Goal: Transaction & Acquisition: Book appointment/travel/reservation

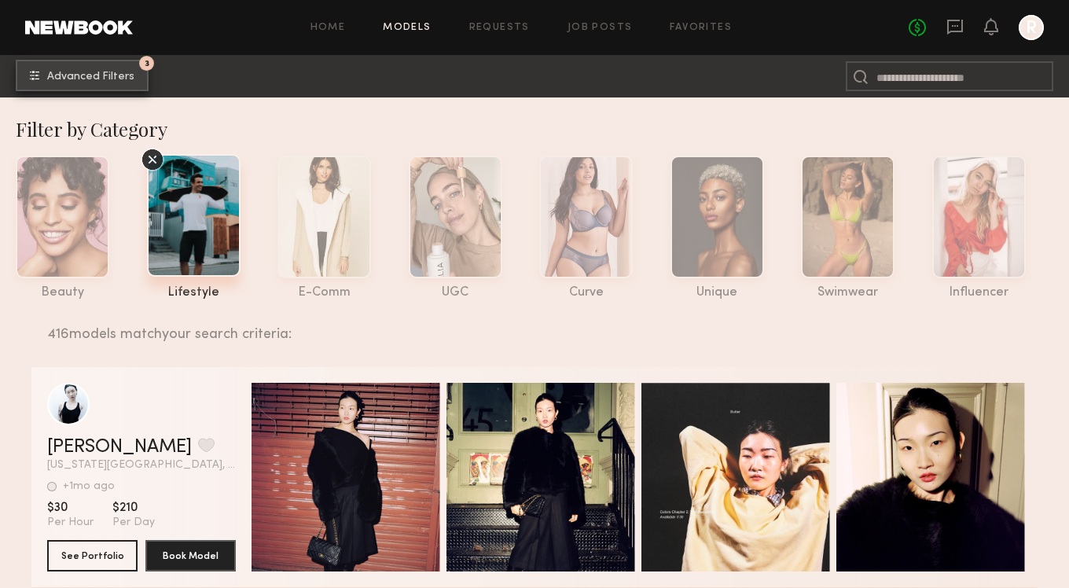
click at [106, 81] on span "Advanced Filters" at bounding box center [90, 77] width 87 height 11
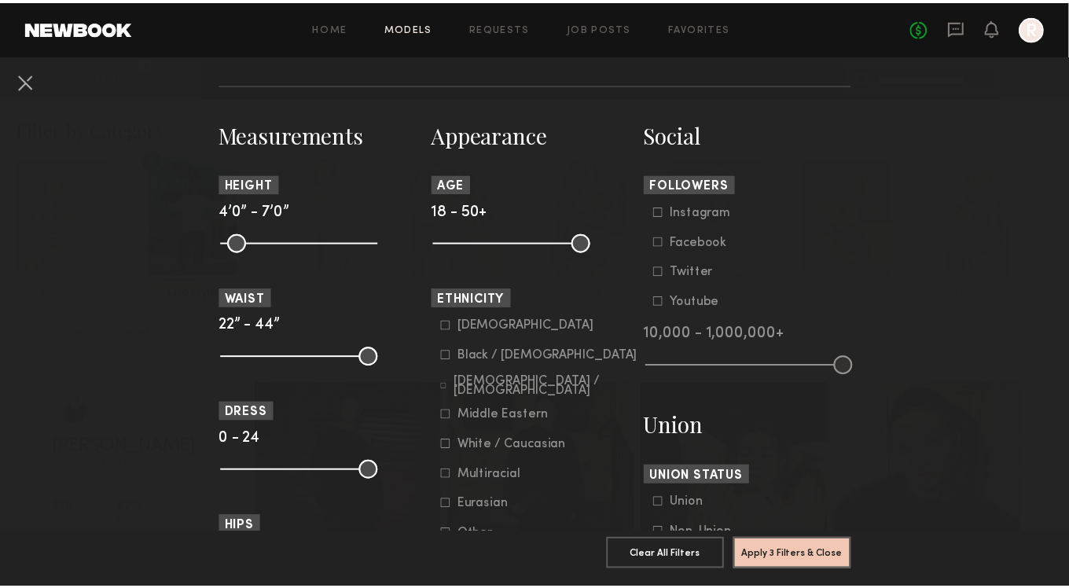
scroll to position [653, 0]
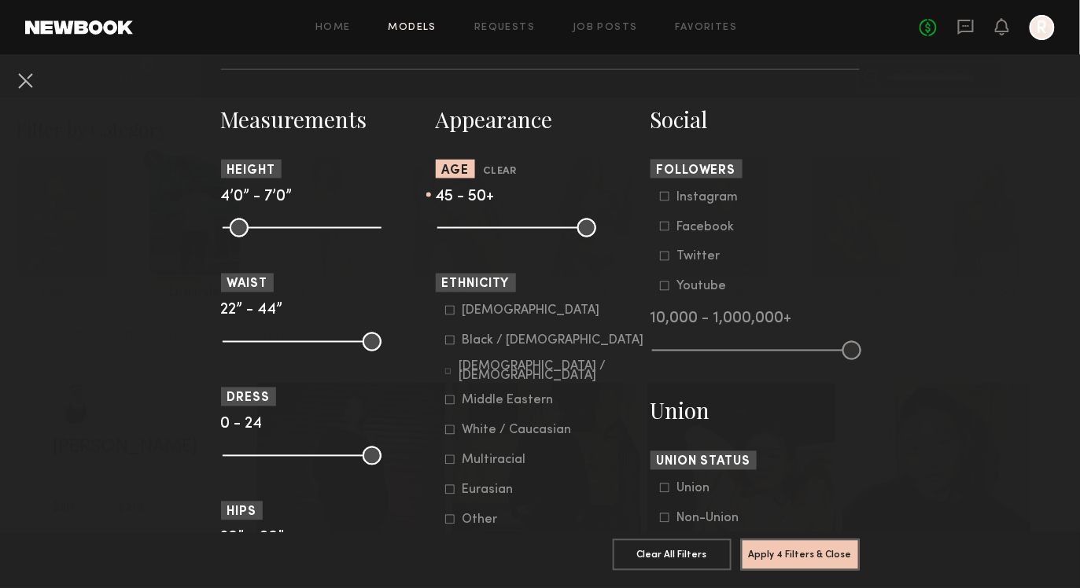
drag, startPoint x: 443, startPoint y: 226, endPoint x: 561, endPoint y: 238, distance: 117.8
type input "**"
click at [561, 237] on input "range" at bounding box center [516, 228] width 159 height 19
click at [780, 559] on common-button "Apply 4 Filters & Close" at bounding box center [800, 560] width 119 height 42
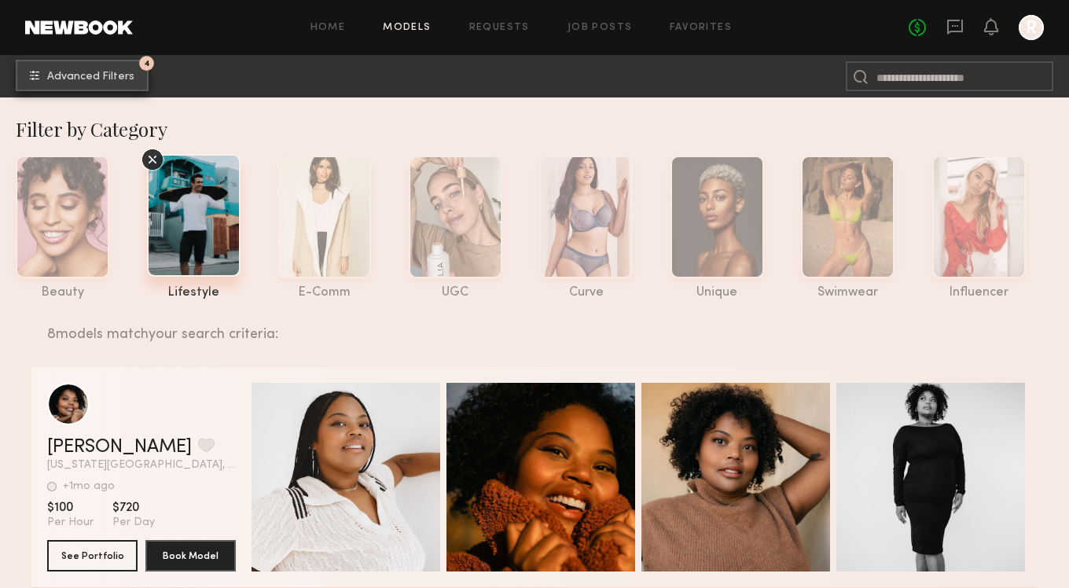
click at [94, 70] on button "4 Advanced Filters" at bounding box center [82, 75] width 133 height 31
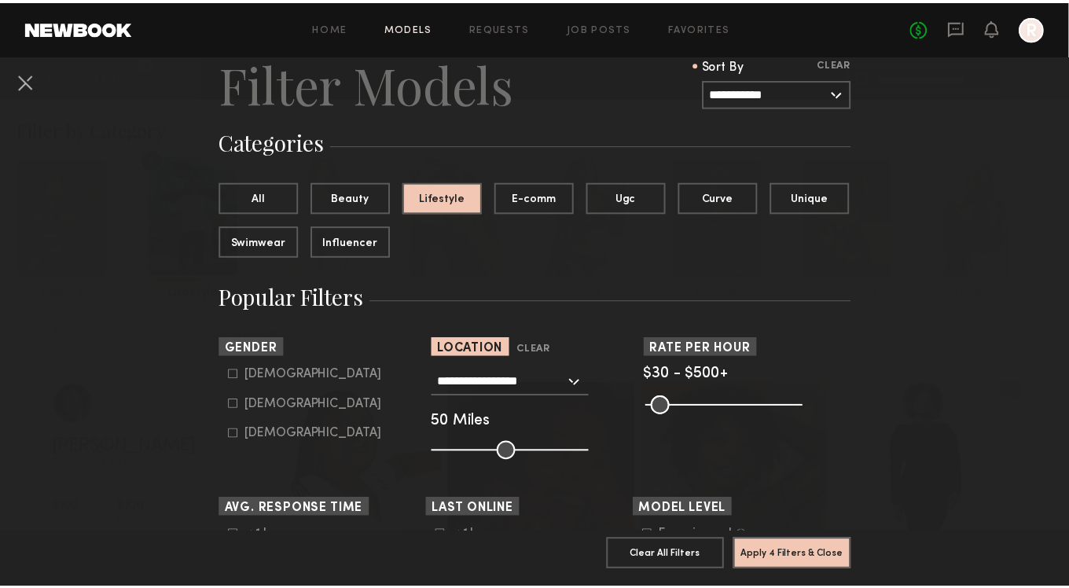
scroll to position [59, 0]
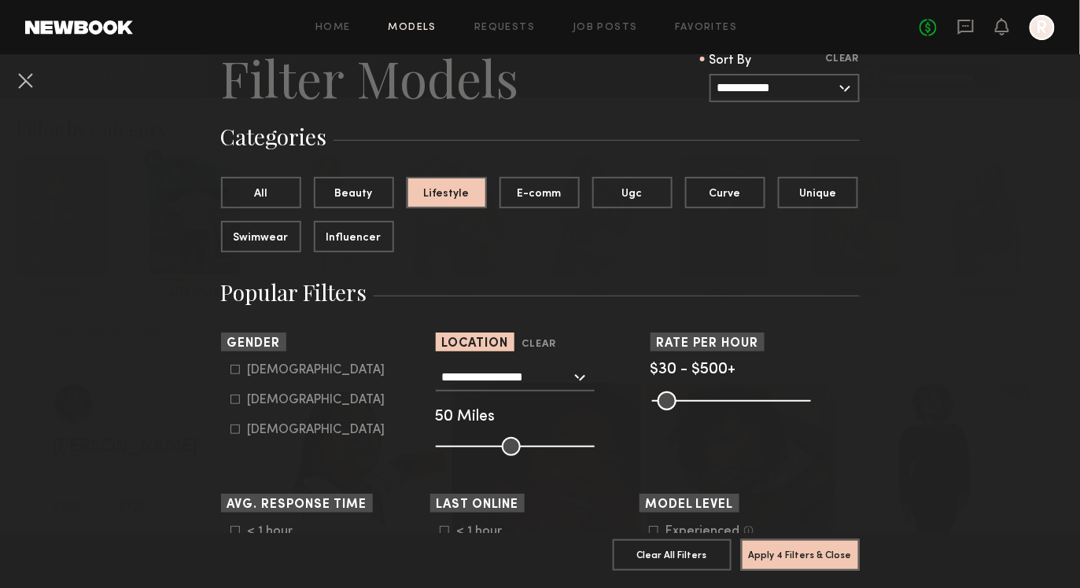
click at [241, 377] on form "Male Female Non-binary" at bounding box center [330, 400] width 200 height 74
click at [231, 373] on icon at bounding box center [234, 369] width 9 height 9
type input "*"
click at [798, 556] on button "Apply 5 Filters & Close" at bounding box center [800, 554] width 119 height 31
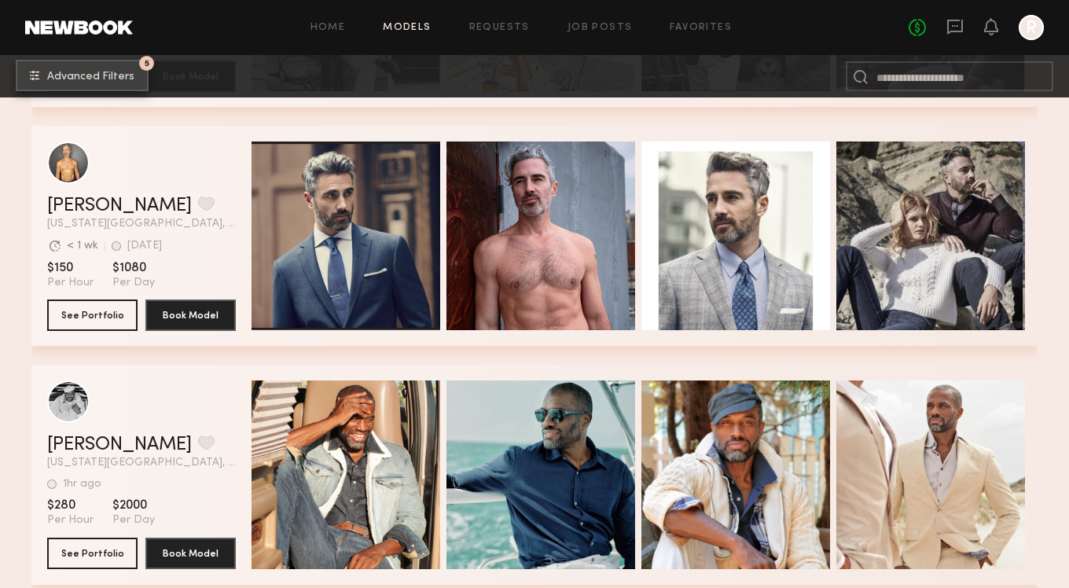
scroll to position [697, 0]
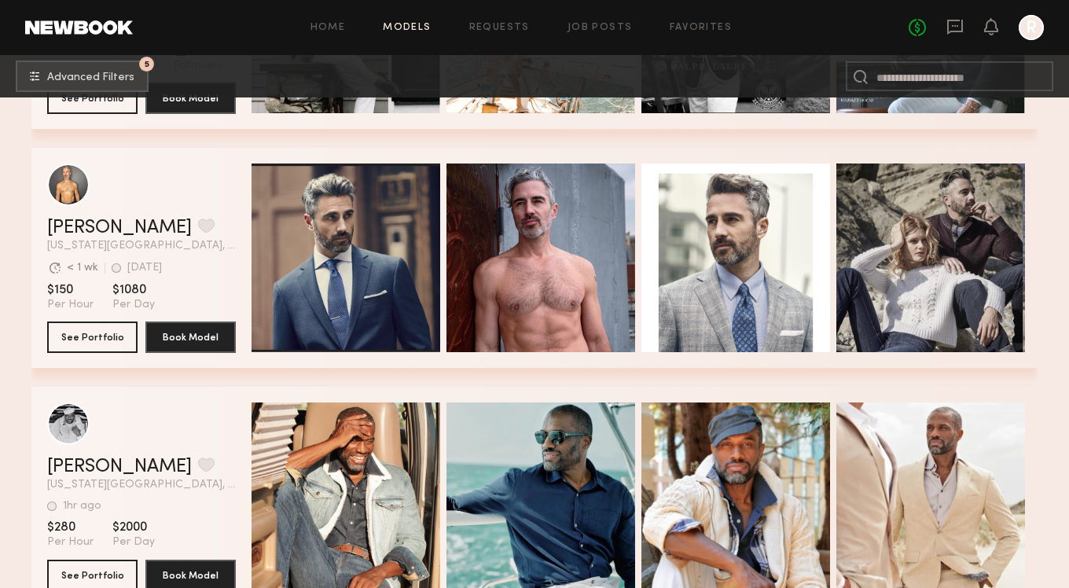
click at [196, 200] on div "grid" at bounding box center [141, 185] width 189 height 42
click at [126, 331] on button "See Portfolio" at bounding box center [92, 336] width 90 height 31
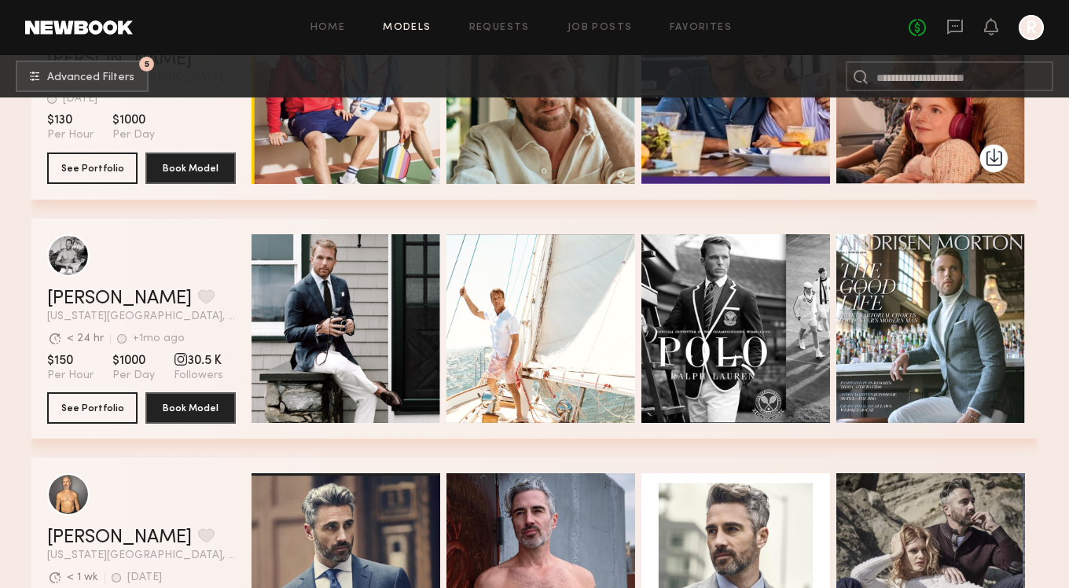
scroll to position [412, 0]
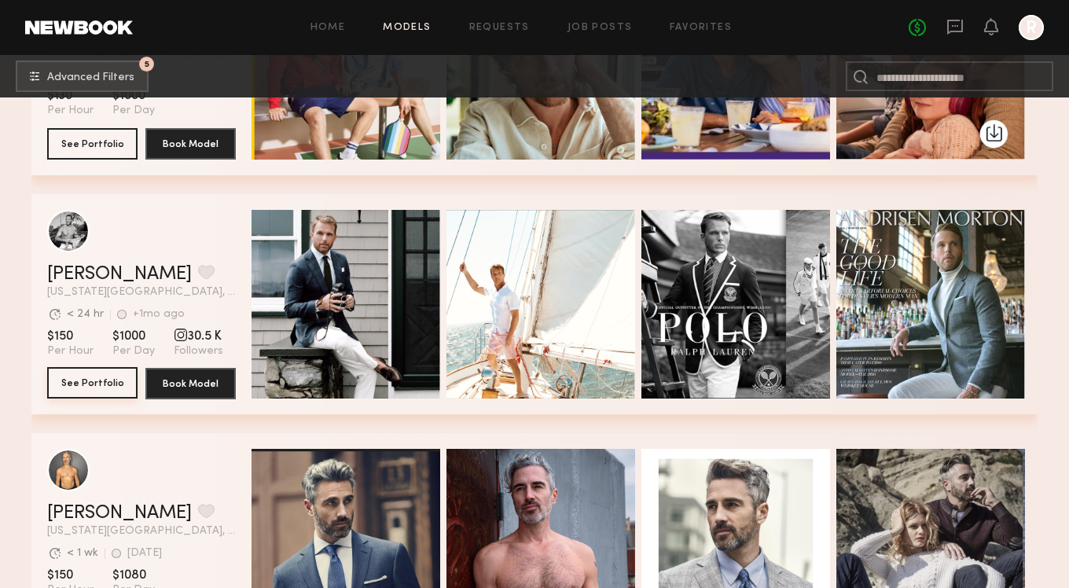
click at [111, 381] on button "See Portfolio" at bounding box center [92, 382] width 90 height 31
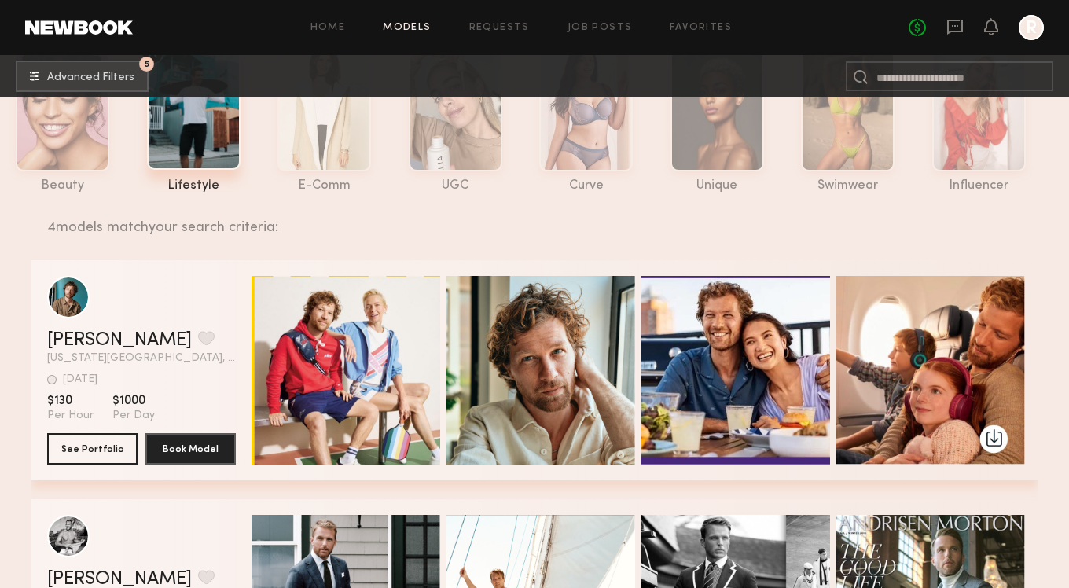
scroll to position [0, 0]
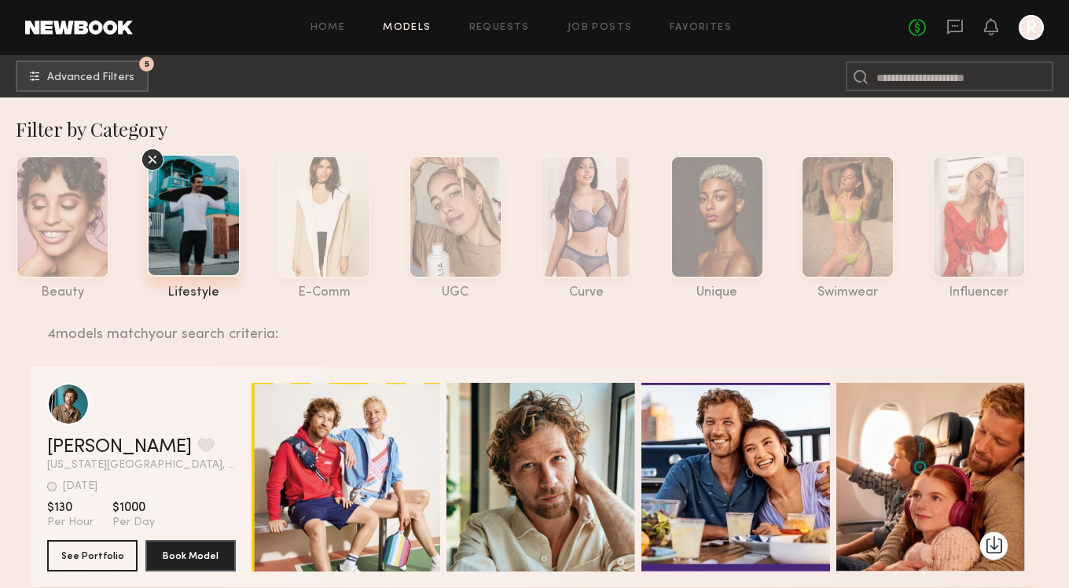
click at [248, 126] on div "Filter by Category" at bounding box center [543, 128] width 1054 height 25
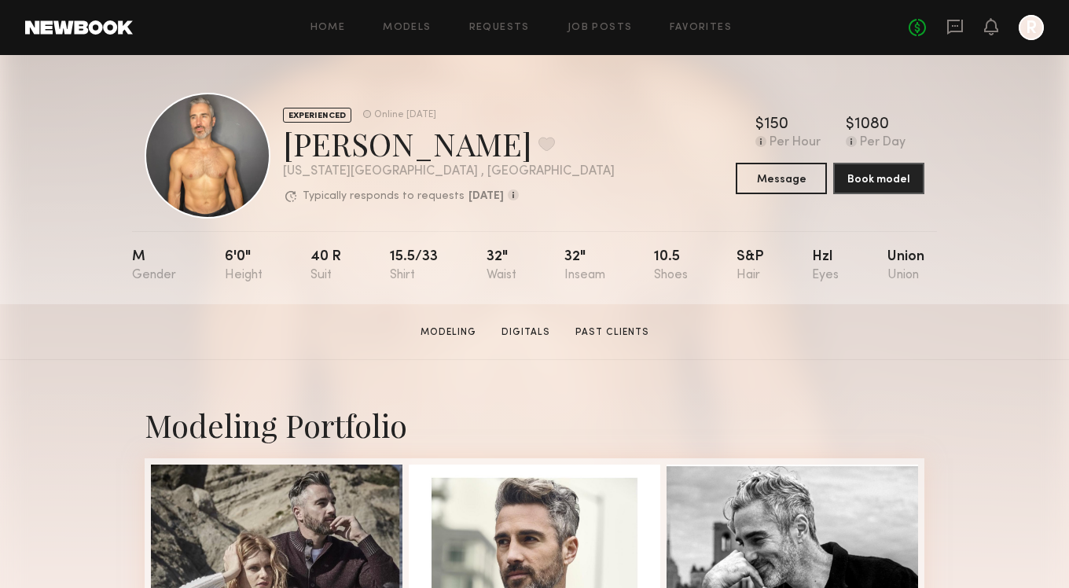
click at [329, 348] on section "[PERSON_NAME] Modeling Digitals Past Clients Message Book Model" at bounding box center [534, 332] width 1069 height 56
click at [517, 136] on div "[PERSON_NAME] Favorite" at bounding box center [449, 144] width 332 height 42
